Goal: Find contact information: Obtain details needed to contact an individual or organization

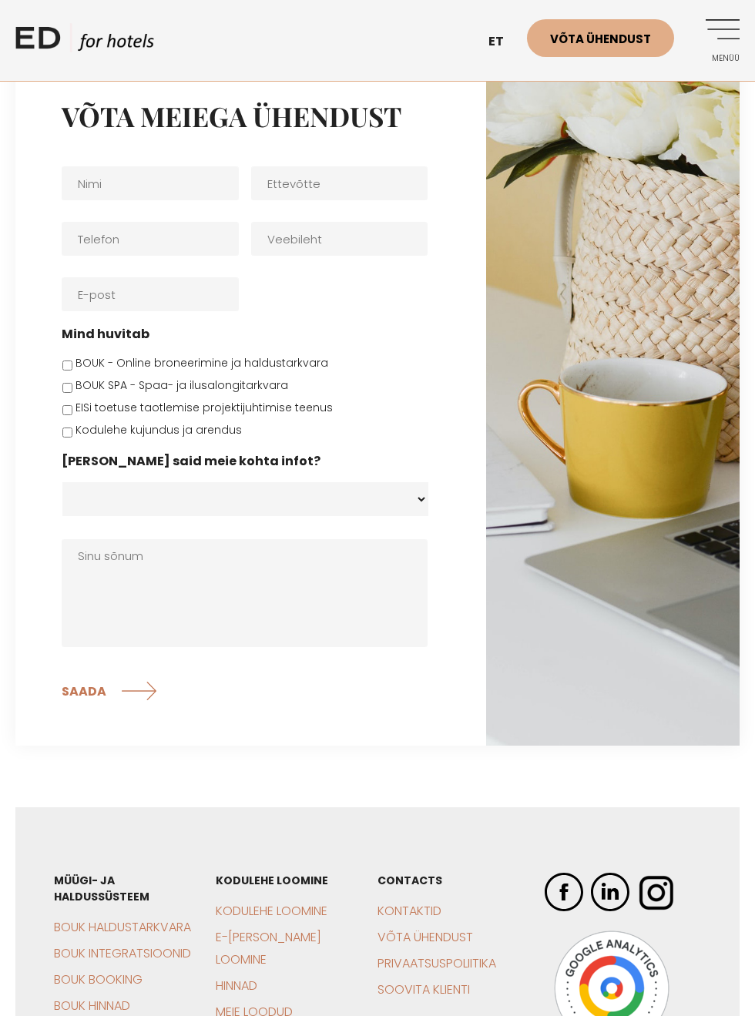
click at [630, 42] on link "Võta ühendust" at bounding box center [600, 38] width 147 height 38
click at [639, 40] on link "Võta ühendust" at bounding box center [600, 38] width 147 height 38
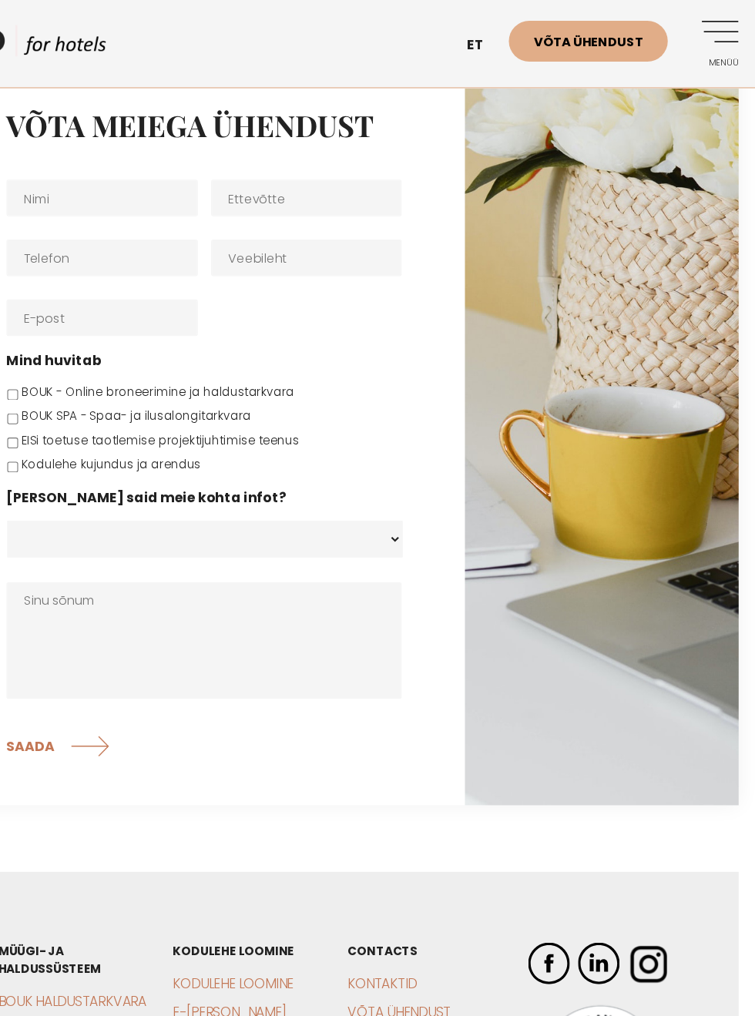
click at [649, 39] on link "Võta ühendust" at bounding box center [600, 38] width 147 height 38
